Goal: Navigation & Orientation: Find specific page/section

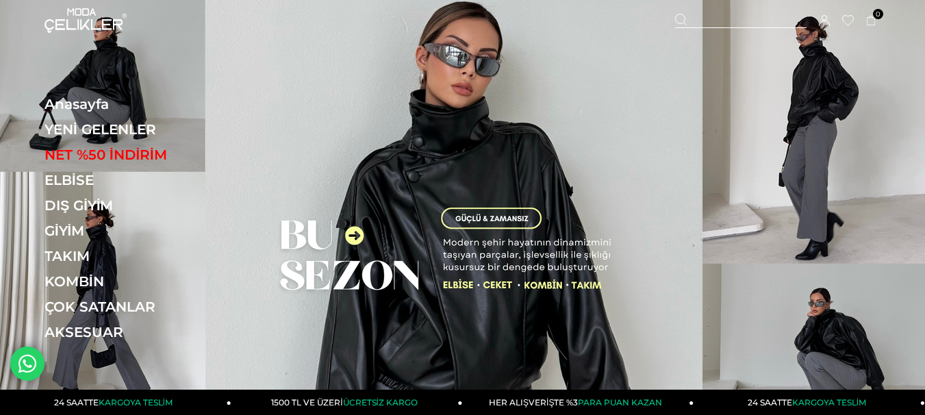
click at [687, 15] on icon at bounding box center [681, 20] width 12 height 12
click at [759, 16] on div at bounding box center [740, 21] width 131 height 14
click at [287, 81] on input "text" at bounding box center [462, 68] width 679 height 27
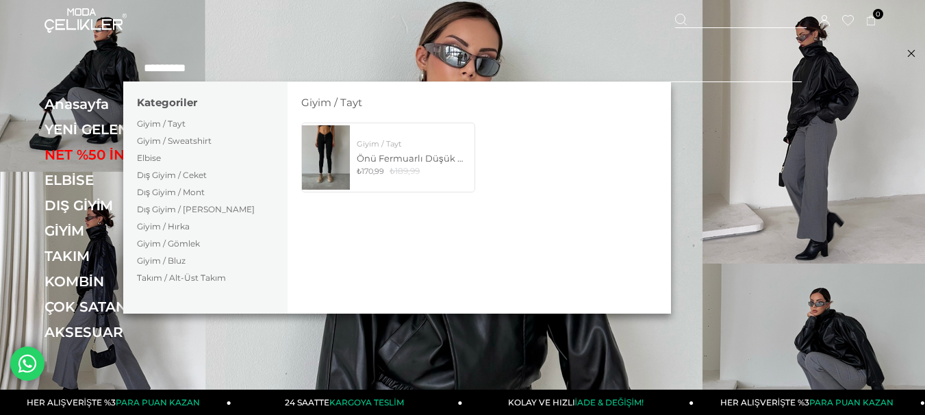
type input "*********"
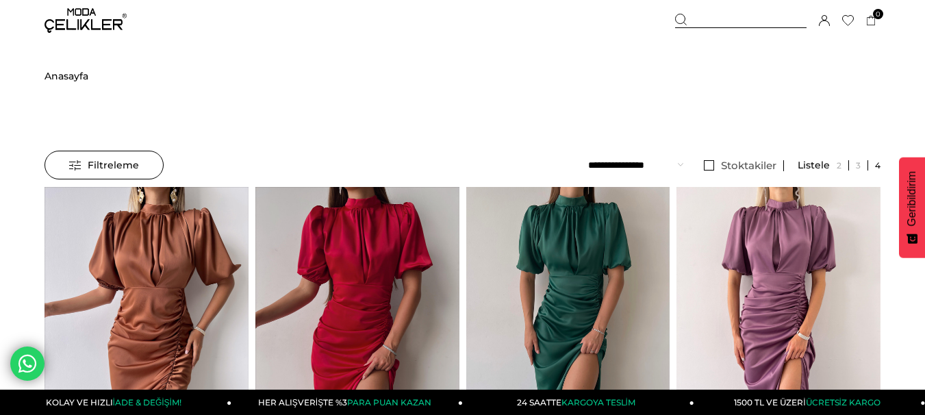
click at [104, 23] on img at bounding box center [86, 20] width 82 height 25
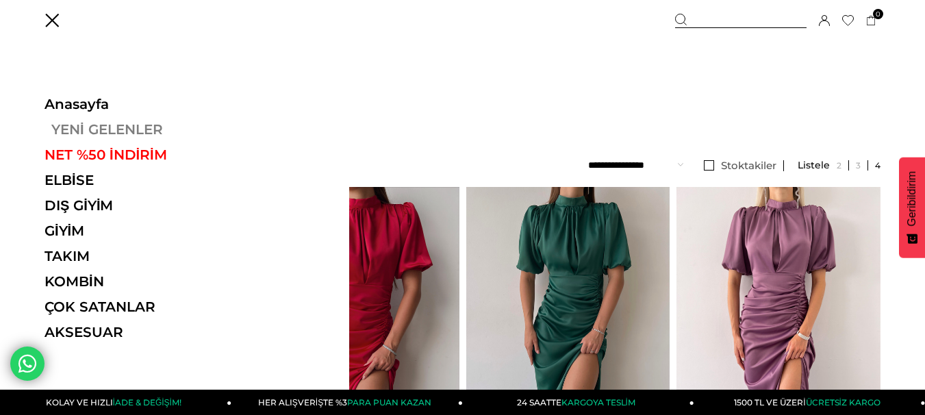
click at [107, 130] on link "YENİ GELENLER" at bounding box center [139, 129] width 188 height 16
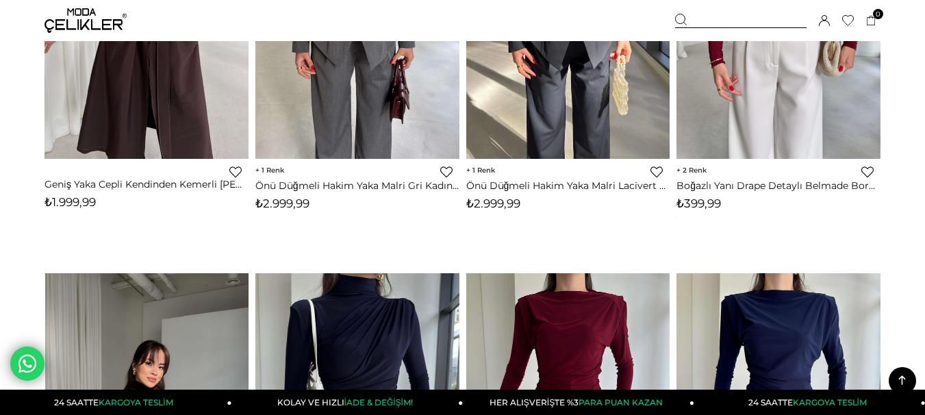
scroll to position [890, 0]
